Goal: Information Seeking & Learning: Learn about a topic

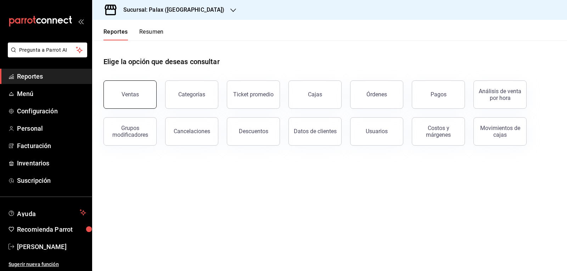
click at [128, 98] on button "Ventas" at bounding box center [130, 95] width 53 height 28
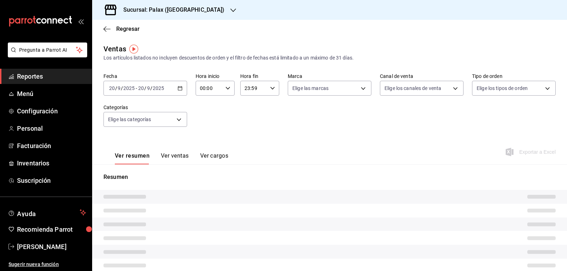
type input "07:00"
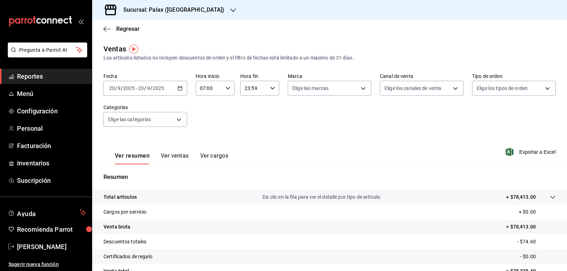
click at [229, 89] on icon "button" at bounding box center [228, 88] width 5 height 5
click at [271, 90] on div at bounding box center [283, 135] width 567 height 271
click at [271, 90] on icon "button" at bounding box center [272, 88] width 5 height 5
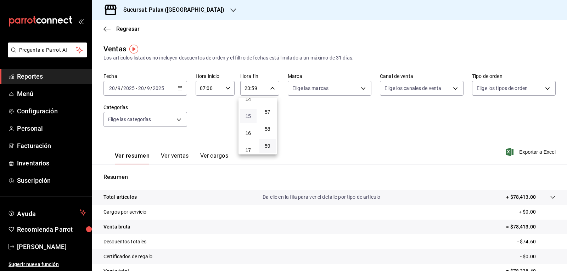
click at [247, 116] on span "15" at bounding box center [248, 116] width 8 height 6
type input "15:59"
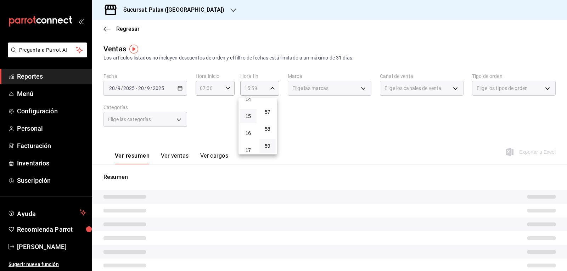
click at [357, 87] on div at bounding box center [283, 135] width 567 height 271
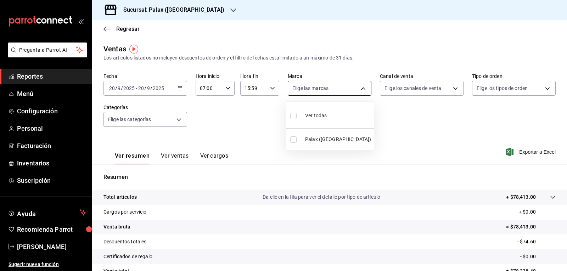
click at [361, 91] on body "Pregunta a Parrot AI Reportes Menú Configuración Personal Facturación Inventari…" at bounding box center [283, 135] width 567 height 271
click at [292, 119] on input "checkbox" at bounding box center [293, 116] width 6 height 6
checkbox input "true"
type input "8510d572-c45f-4696-9a08-afbf2d111022"
checkbox input "true"
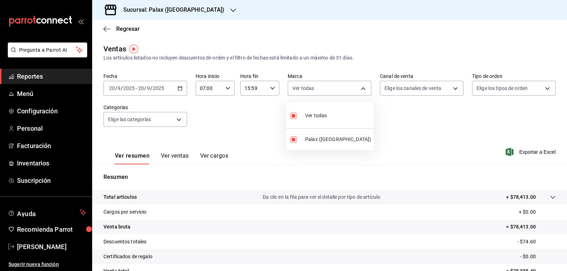
click at [451, 89] on div at bounding box center [283, 135] width 567 height 271
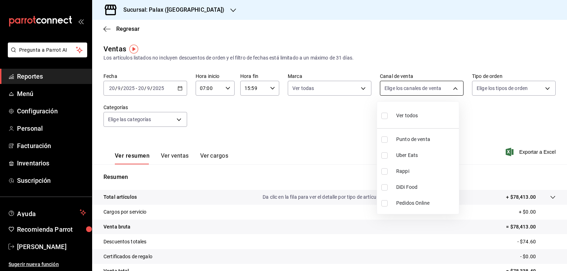
click at [449, 89] on body "Pregunta a Parrot AI Reportes Menú Configuración Personal Facturación Inventari…" at bounding box center [283, 135] width 567 height 271
click at [387, 114] on input "checkbox" at bounding box center [385, 116] width 6 height 6
checkbox input "true"
type input "PARROT,UBER_EATS,RAPPI,DIDI_FOOD,ONLINE"
checkbox input "true"
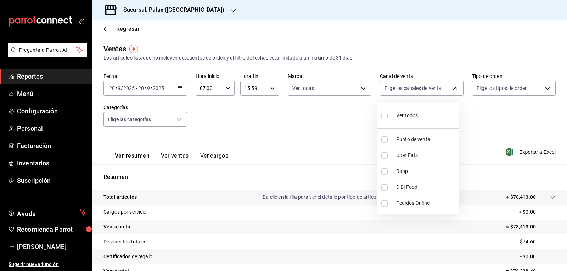
checkbox input "true"
click at [546, 87] on div at bounding box center [283, 135] width 567 height 271
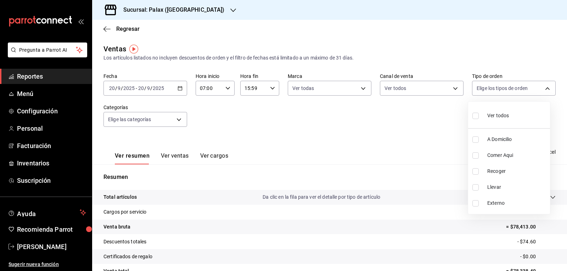
click at [545, 87] on body "Pregunta a Parrot AI Reportes Menú Configuración Personal Facturación Inventari…" at bounding box center [283, 135] width 567 height 271
click at [476, 116] on input "checkbox" at bounding box center [476, 116] width 6 height 6
checkbox input "true"
type input "6d325fbd-53e7-4f6b-8d89-6356796c0e8d,b8c2ff7f-0c1f-4fef-80cf-bc155c6bbc3b,a732b…"
checkbox input "true"
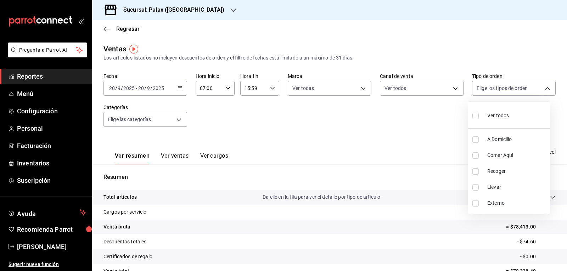
checkbox input "true"
click at [178, 118] on div at bounding box center [283, 135] width 567 height 271
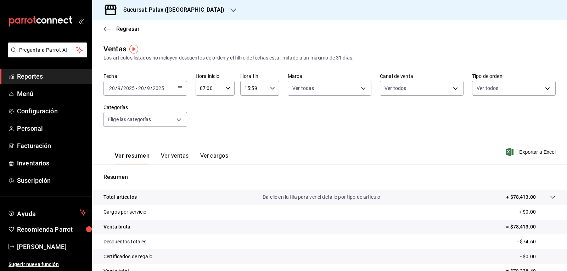
click at [178, 118] on body "Pregunta a Parrot AI Reportes Menú Configuración Personal Facturación Inventari…" at bounding box center [283, 135] width 567 height 271
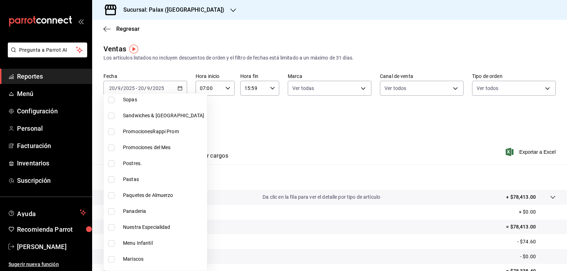
scroll to position [71, 0]
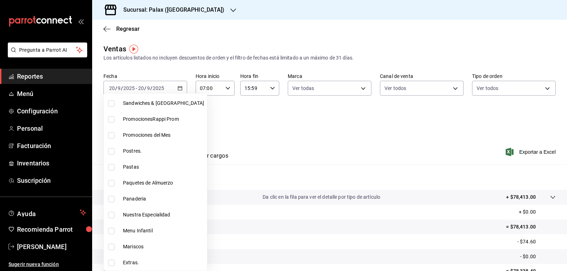
click at [110, 152] on input "checkbox" at bounding box center [111, 151] width 6 height 6
checkbox input "true"
type input "5f074bd3-619d-4e10-94fa-620713841d38"
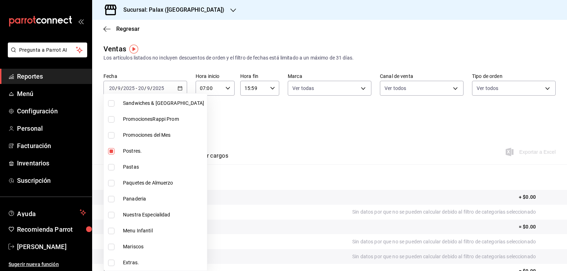
click at [110, 201] on input "checkbox" at bounding box center [111, 199] width 6 height 6
checkbox input "true"
type input "5f074bd3-619d-4e10-94fa-620713841d38,90d14028-a2c9-4fb8-b762-41d9ea373592"
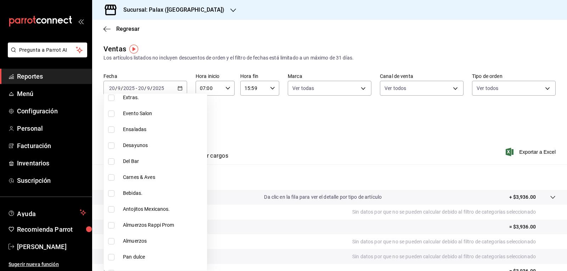
scroll to position [248, 0]
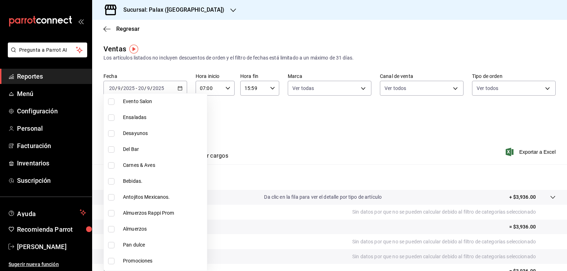
click at [111, 245] on input "checkbox" at bounding box center [111, 245] width 6 height 6
checkbox input "true"
type input "5f074bd3-619d-4e10-94fa-620713841d38,90d14028-a2c9-4fb8-b762-41d9ea373592,a0032…"
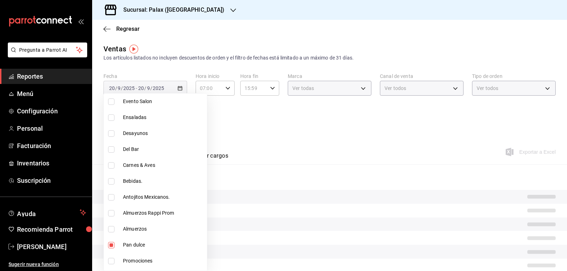
scroll to position [319, 0]
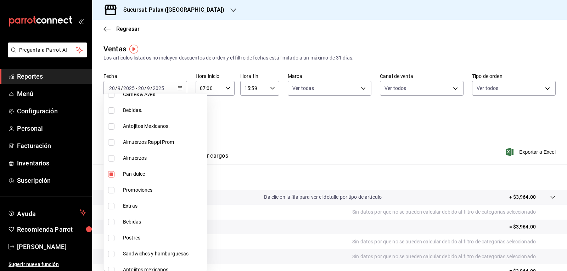
click at [111, 240] on input "checkbox" at bounding box center [111, 238] width 6 height 6
checkbox input "true"
type input "5f074bd3-619d-4e10-94fa-620713841d38,90d14028-a2c9-4fb8-b762-41d9ea373592,a0032…"
click at [303, 134] on div at bounding box center [283, 135] width 567 height 271
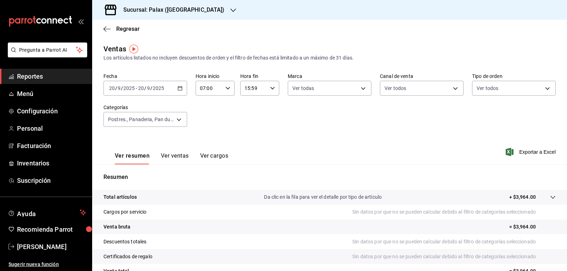
click at [181, 155] on button "Ver ventas" at bounding box center [175, 158] width 28 height 12
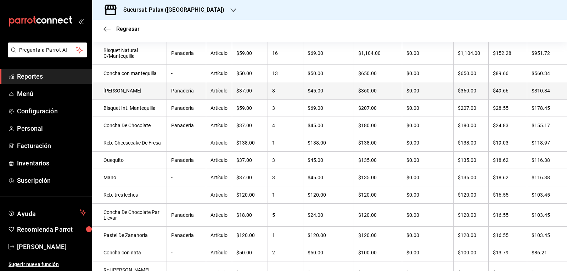
scroll to position [4, 0]
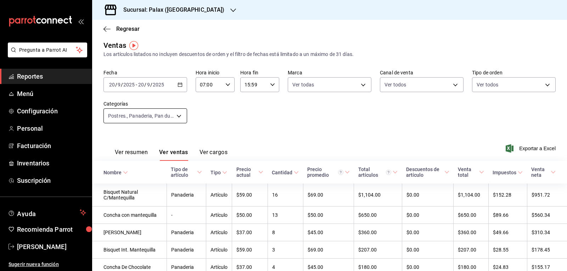
click at [179, 118] on body "Pregunta a Parrot AI Reportes Menú Configuración Personal Facturación Inventari…" at bounding box center [283, 135] width 567 height 271
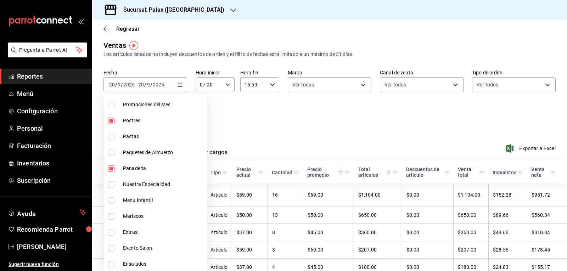
scroll to position [106, 0]
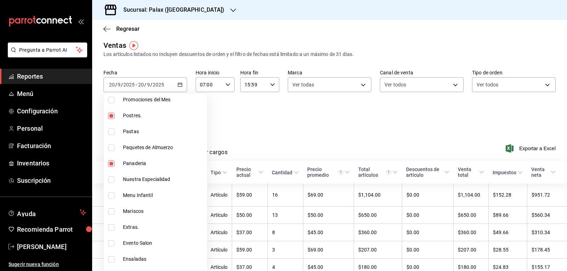
click at [110, 118] on input "checkbox" at bounding box center [111, 116] width 6 height 6
checkbox input "false"
type input "90d14028-a2c9-4fb8-b762-41d9ea373592,a0032ace-f936-4bce-ae72-52a9a3fd0e48,4f2f0…"
click at [112, 163] on input "checkbox" at bounding box center [111, 164] width 6 height 6
checkbox input "false"
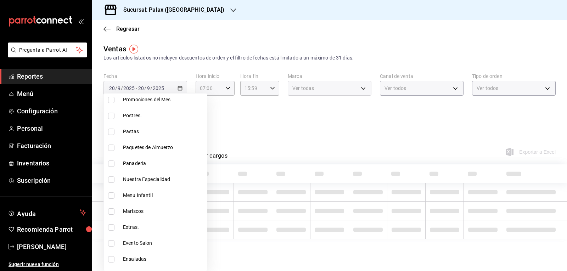
type input "a0032ace-f936-4bce-ae72-52a9a3fd0e48,4f2f0c23-db3d-4db8-ae30-dd709ccfaad2"
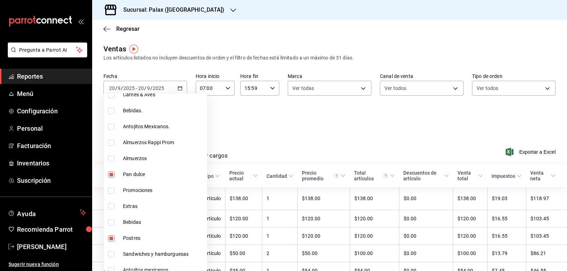
scroll to position [319, 0]
click at [110, 173] on input "checkbox" at bounding box center [111, 174] width 6 height 6
checkbox input "false"
type input "4f2f0c23-db3d-4db8-ae30-dd709ccfaad2"
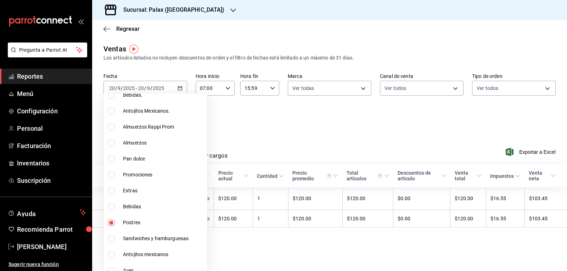
scroll to position [390, 0]
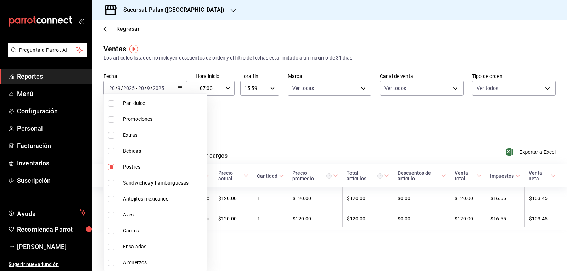
click at [111, 167] on input "checkbox" at bounding box center [111, 167] width 6 height 6
checkbox input "false"
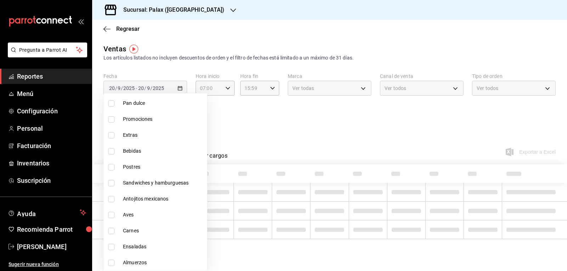
drag, startPoint x: 115, startPoint y: 196, endPoint x: 111, endPoint y: 200, distance: 5.5
click at [114, 198] on label at bounding box center [112, 199] width 9 height 6
click at [114, 198] on input "checkbox" at bounding box center [111, 199] width 6 height 6
checkbox input "false"
click at [110, 200] on input "checkbox" at bounding box center [111, 199] width 6 height 6
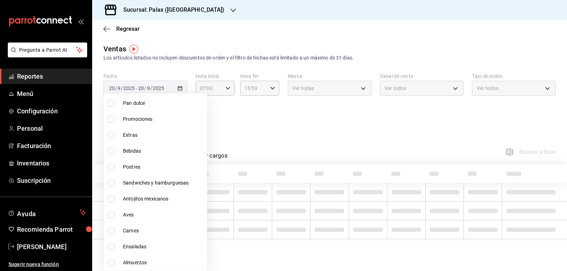
checkbox input "true"
type input "32bda913-70ac-488e-9d87-ff4062f7f039"
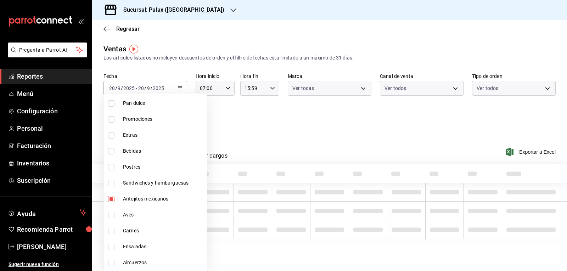
click at [271, 122] on div at bounding box center [283, 135] width 567 height 271
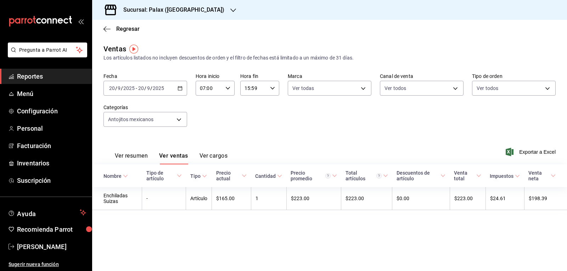
click at [180, 155] on button "Ver ventas" at bounding box center [173, 158] width 29 height 12
click at [180, 117] on body "Pregunta a Parrot AI Reportes Menú Configuración Personal Facturación Inventari…" at bounding box center [283, 135] width 567 height 271
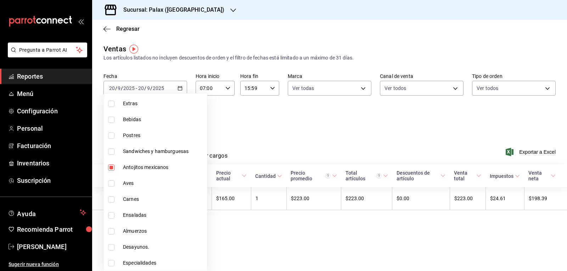
scroll to position [422, 0]
click at [111, 166] on input "checkbox" at bounding box center [111, 167] width 6 height 6
checkbox input "false"
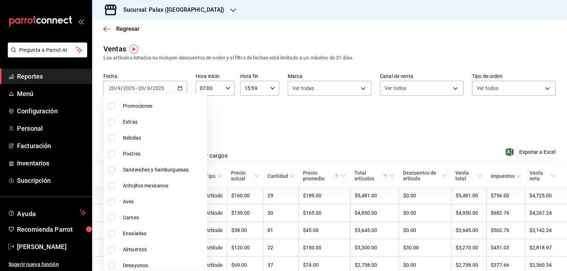
scroll to position [351, 0]
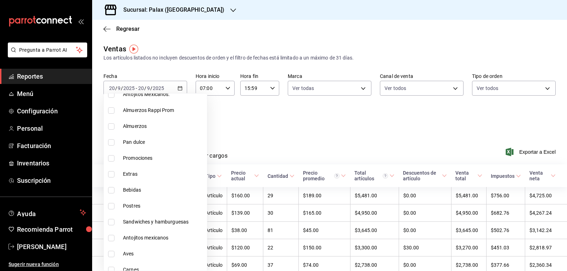
click at [113, 191] on input "checkbox" at bounding box center [111, 190] width 6 height 6
checkbox input "true"
type input "298ad22d-d191-4db8-803f-5c79ba81ed50"
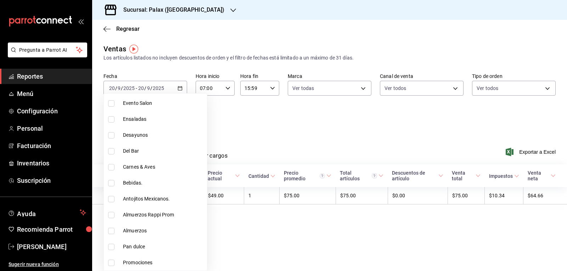
scroll to position [245, 0]
click at [112, 186] on input "checkbox" at bounding box center [111, 185] width 6 height 6
checkbox input "true"
type input "298ad22d-d191-4db8-803f-5c79ba81ed50,4b82141e-e12f-4992-9202-ab169af21a46"
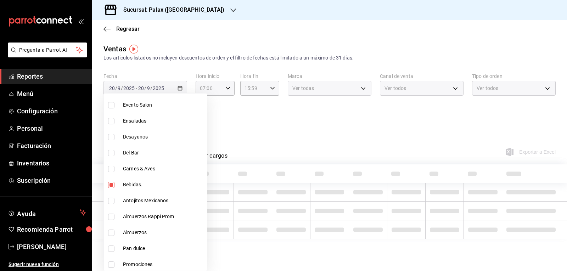
drag, startPoint x: 109, startPoint y: 153, endPoint x: 249, endPoint y: 134, distance: 141.0
click at [110, 153] on input "checkbox" at bounding box center [111, 153] width 6 height 6
checkbox input "true"
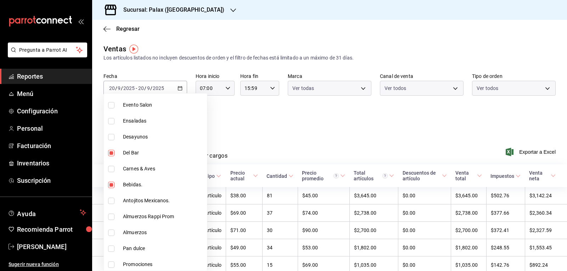
type input "298ad22d-d191-4db8-803f-5c79ba81ed50,4b82141e-e12f-4992-9202-ab169af21a46,e5fa1…"
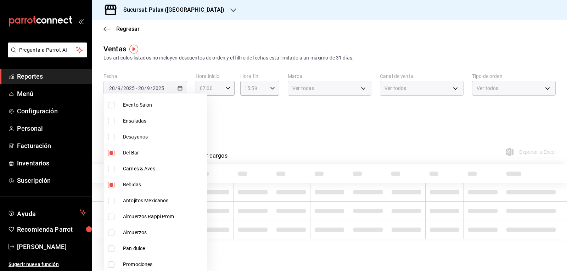
click at [230, 134] on div at bounding box center [283, 135] width 567 height 271
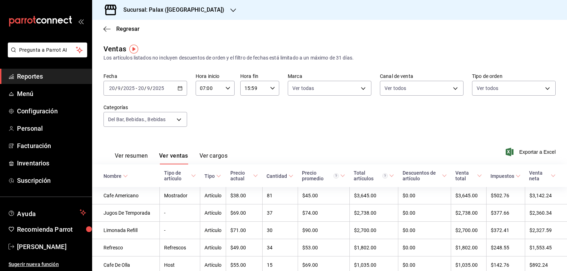
click at [170, 161] on button "Ver ventas" at bounding box center [173, 158] width 29 height 12
